Goal: Check status: Check status

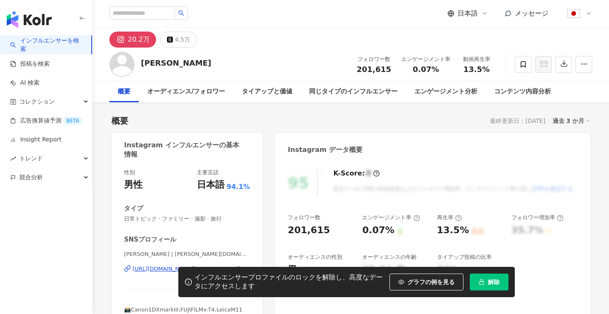
click at [489, 279] on span "解除" at bounding box center [494, 281] width 12 height 7
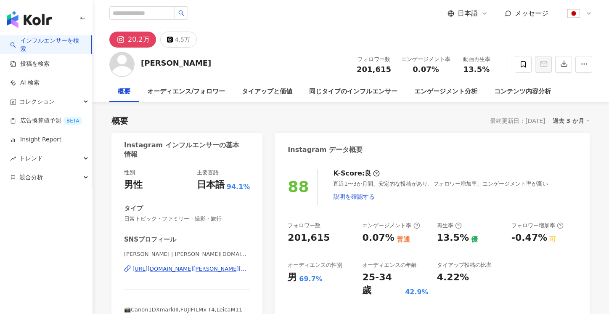
click at [559, 119] on div "過去 3 か月" at bounding box center [571, 120] width 38 height 11
click at [566, 159] on link "過去 6 か月" at bounding box center [575, 154] width 31 height 9
